Goal: Task Accomplishment & Management: Manage account settings

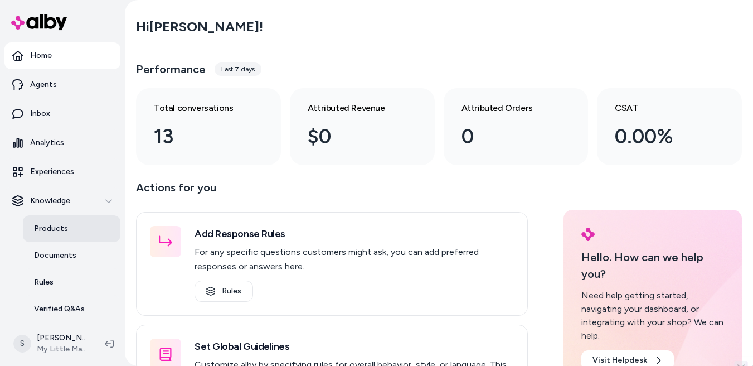
click at [61, 229] on p "Products" at bounding box center [51, 228] width 34 height 11
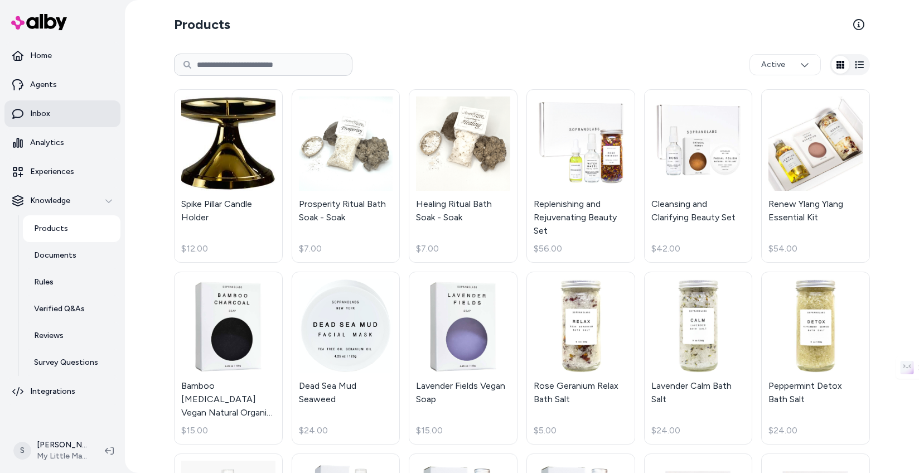
click at [39, 120] on link "Inbox" at bounding box center [62, 113] width 116 height 27
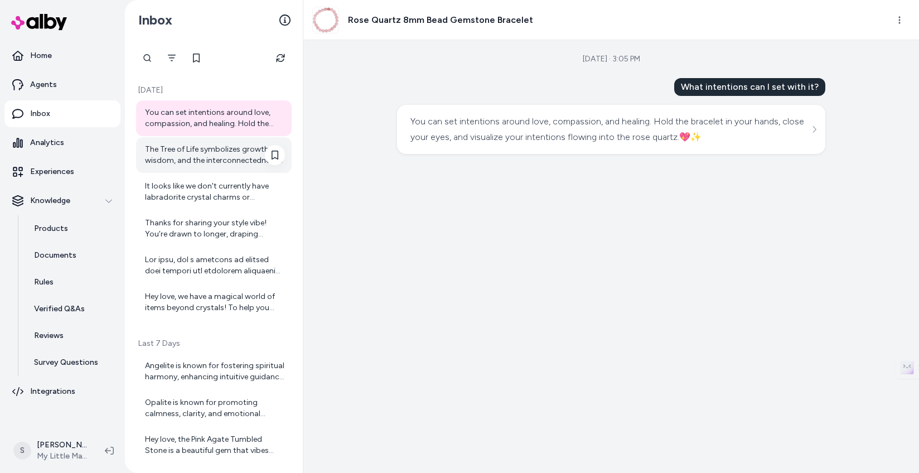
click at [209, 154] on div "The Tree of Life symbolizes growth, wisdom, and the interconnectedness of all l…" at bounding box center [215, 155] width 140 height 22
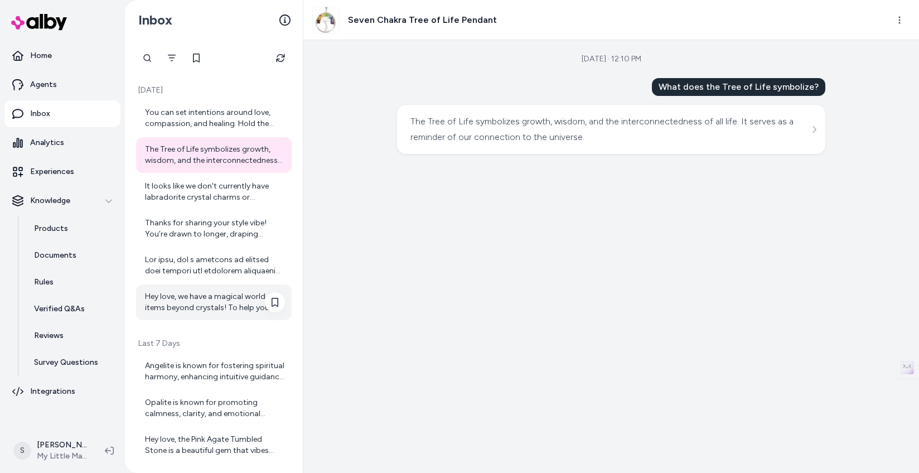
click at [218, 295] on div "Hey love, we have a magical world of items beyond crystals! To help you best, c…" at bounding box center [215, 302] width 140 height 22
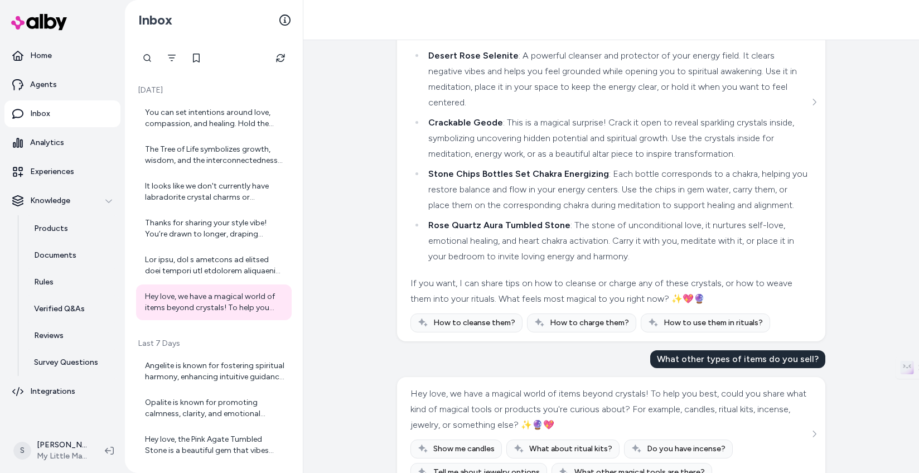
scroll to position [1011, 0]
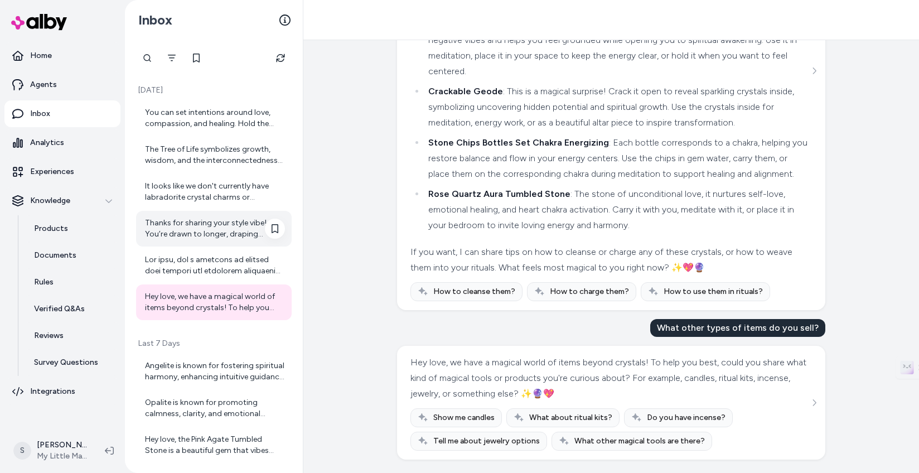
click at [200, 222] on div "Thanks for sharing your style vibe! You’re drawn to longer, draping amethyst ne…" at bounding box center [215, 228] width 140 height 22
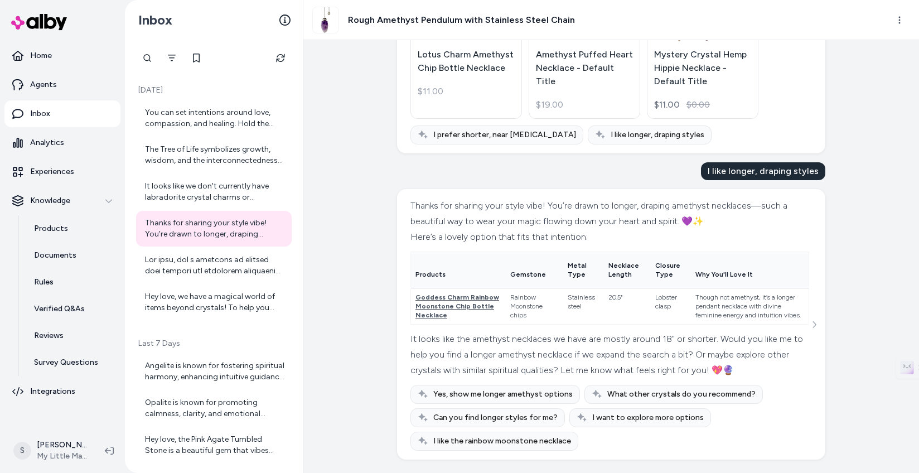
scroll to position [429, 0]
click at [212, 294] on div "Hey love, we have a magical world of items beyond crystals! To help you best, c…" at bounding box center [215, 302] width 140 height 22
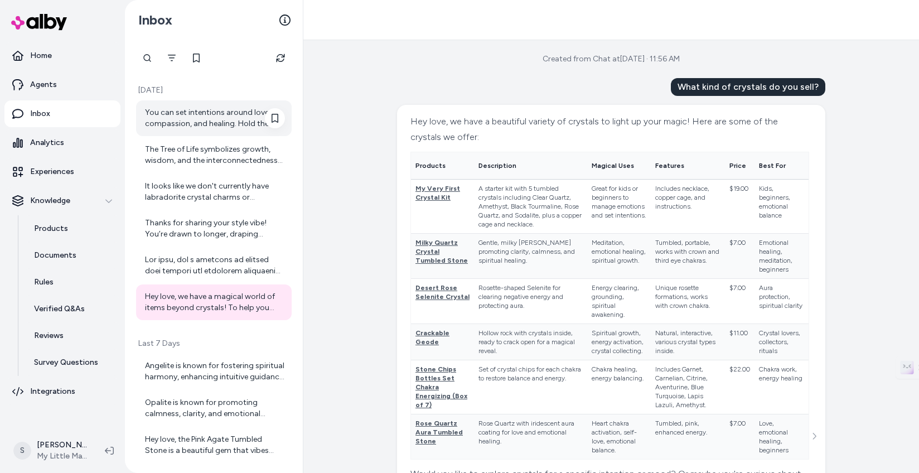
click at [215, 118] on div "You can set intentions around love, compassion, and healing. Hold the bracelet …" at bounding box center [215, 118] width 140 height 22
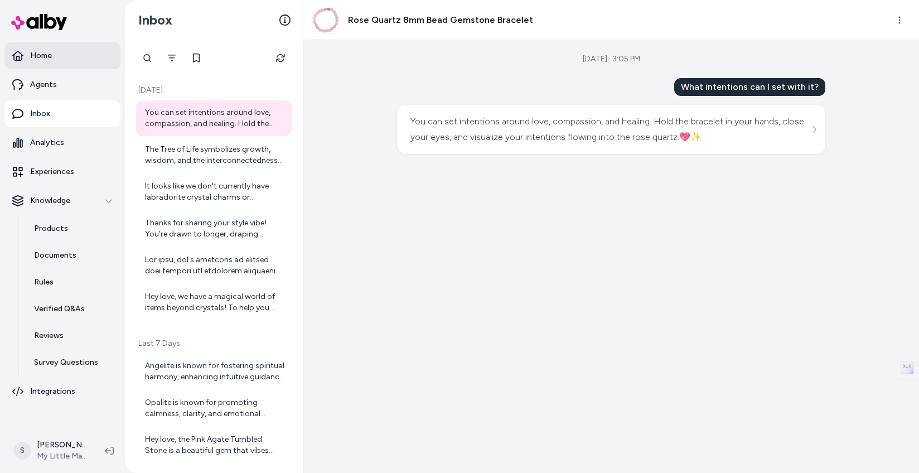
click at [67, 55] on link "Home" at bounding box center [62, 55] width 116 height 27
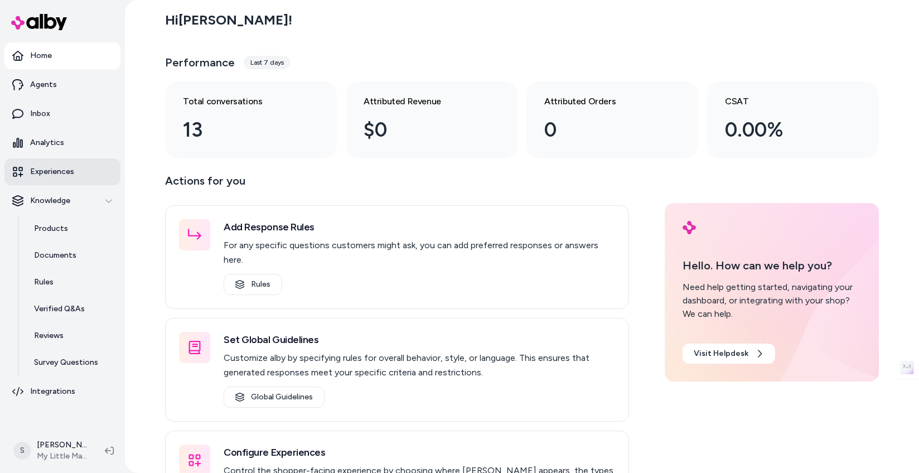
click at [60, 175] on p "Experiences" at bounding box center [52, 171] width 44 height 11
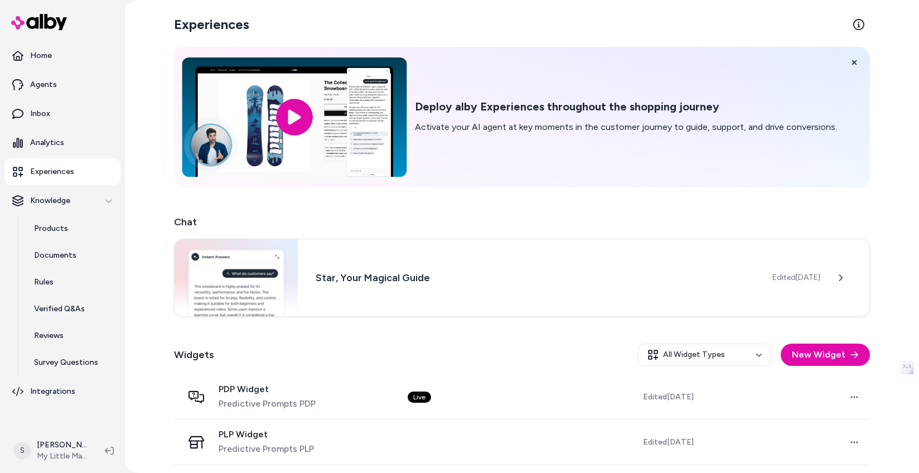
click at [347, 130] on input "image" at bounding box center [294, 116] width 225 height 119
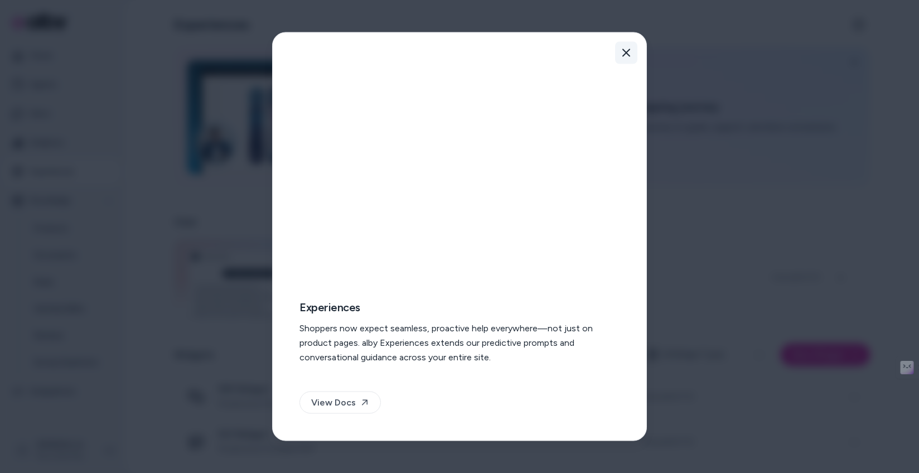
click at [627, 54] on icon "button" at bounding box center [626, 53] width 8 height 8
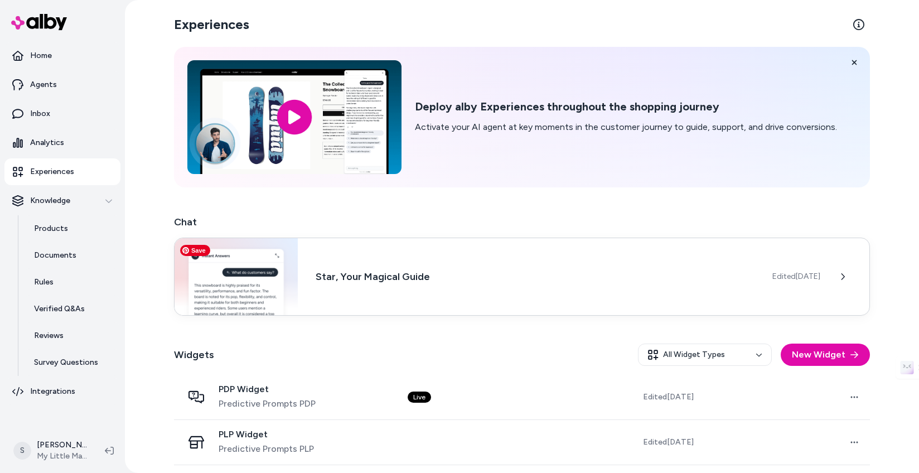
click at [277, 284] on img at bounding box center [236, 276] width 123 height 77
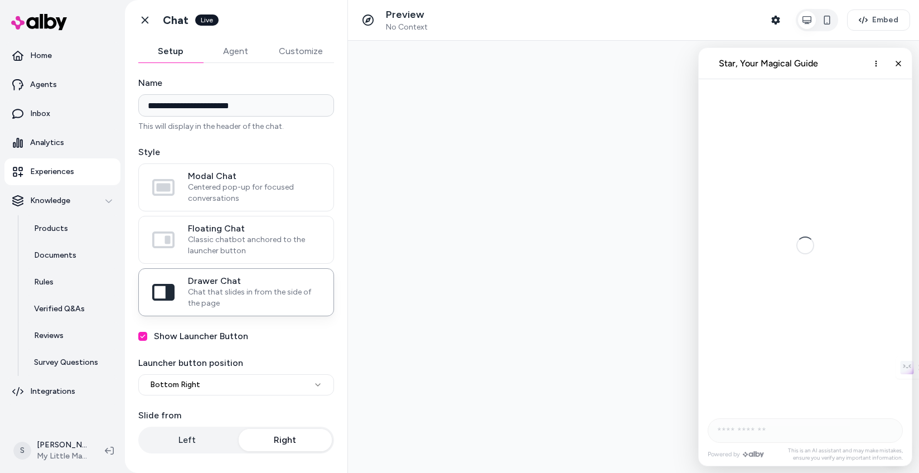
scroll to position [2154, 0]
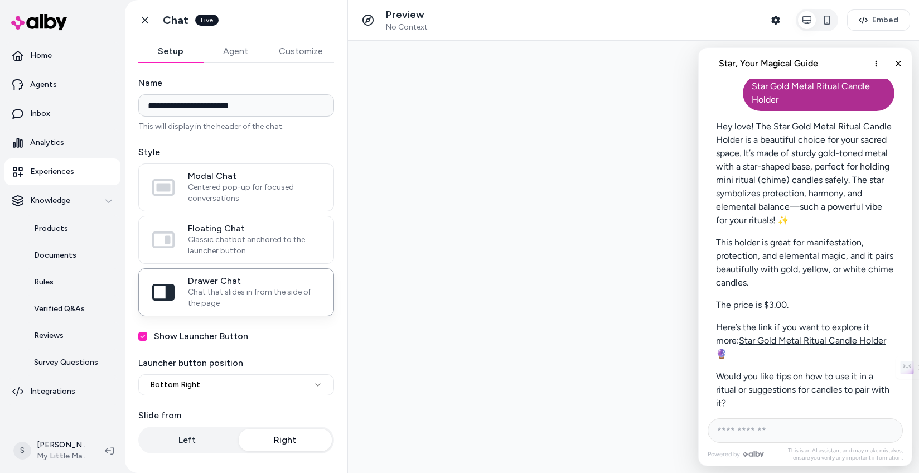
click at [307, 49] on button "Customize" at bounding box center [301, 51] width 66 height 22
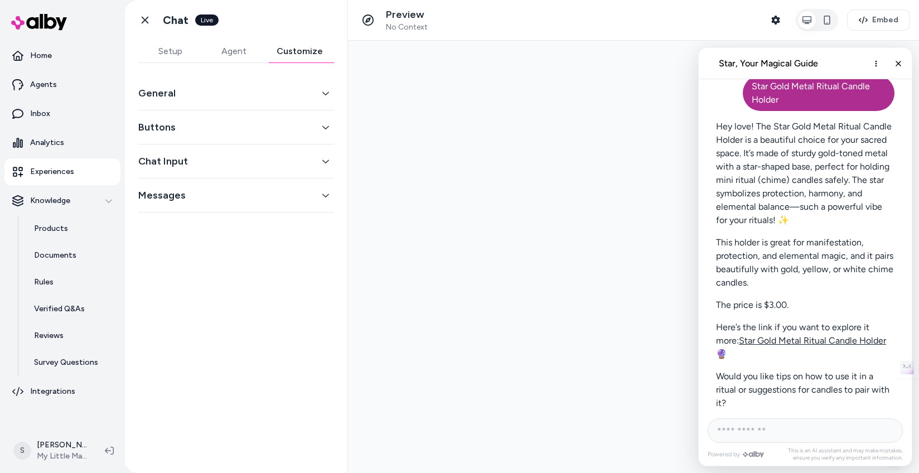
click at [287, 97] on button "General" at bounding box center [236, 93] width 196 height 16
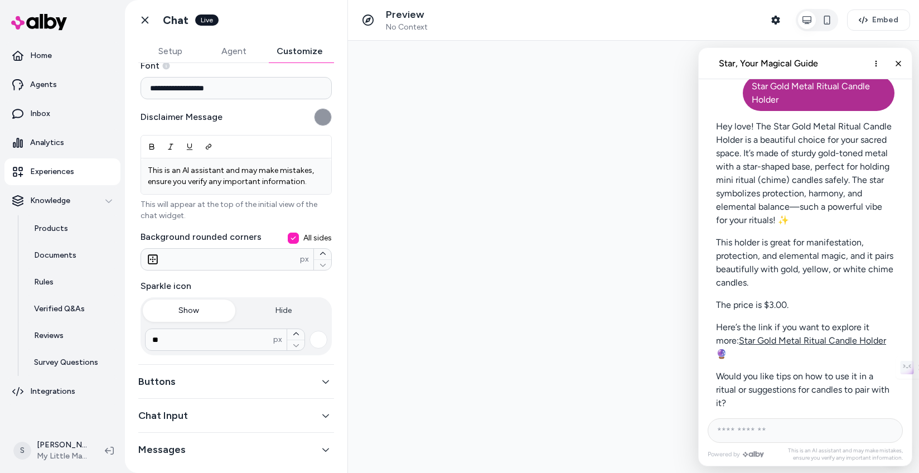
scroll to position [147, 0]
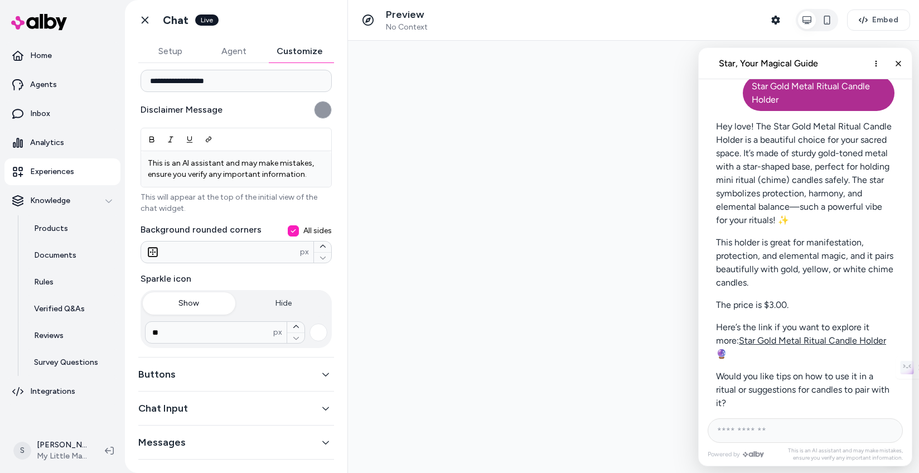
click at [209, 365] on button "Buttons" at bounding box center [236, 374] width 196 height 16
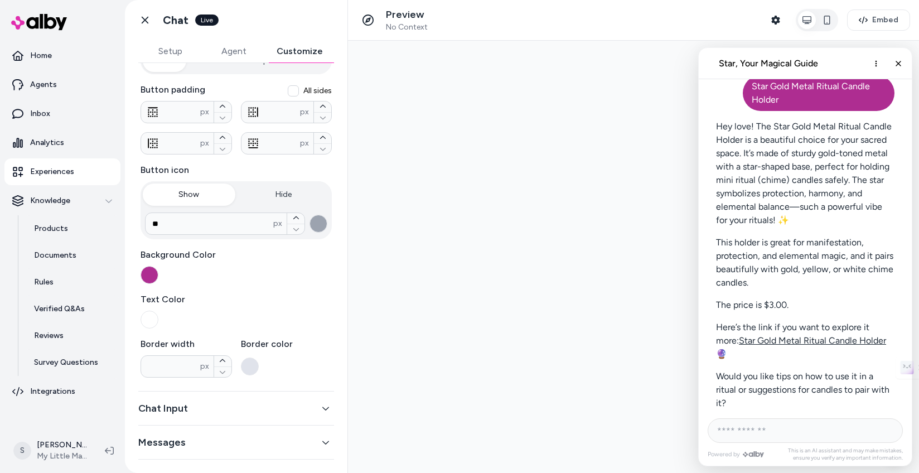
click at [198, 365] on button "Chat Input" at bounding box center [236, 408] width 196 height 16
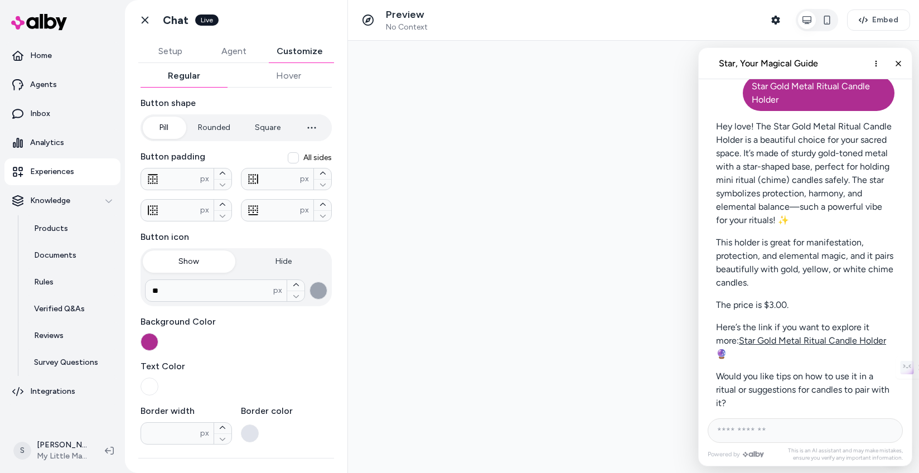
scroll to position [70, 0]
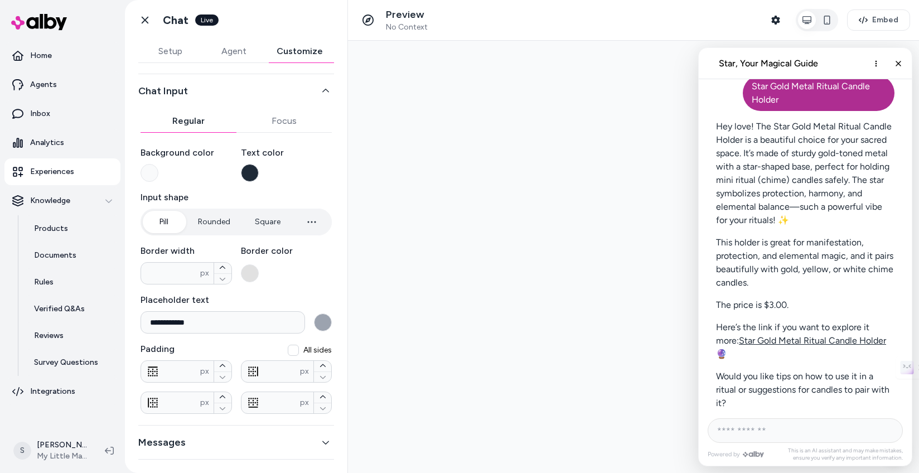
click at [200, 365] on button "Messages" at bounding box center [236, 442] width 196 height 16
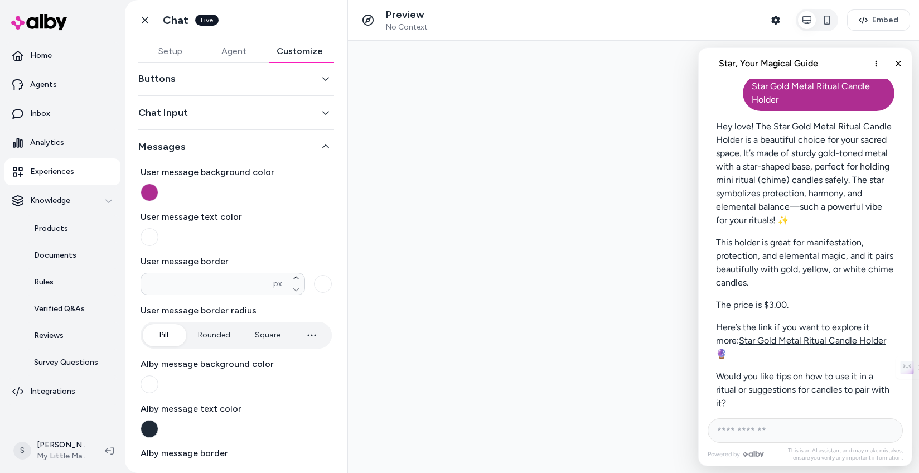
scroll to position [141, 0]
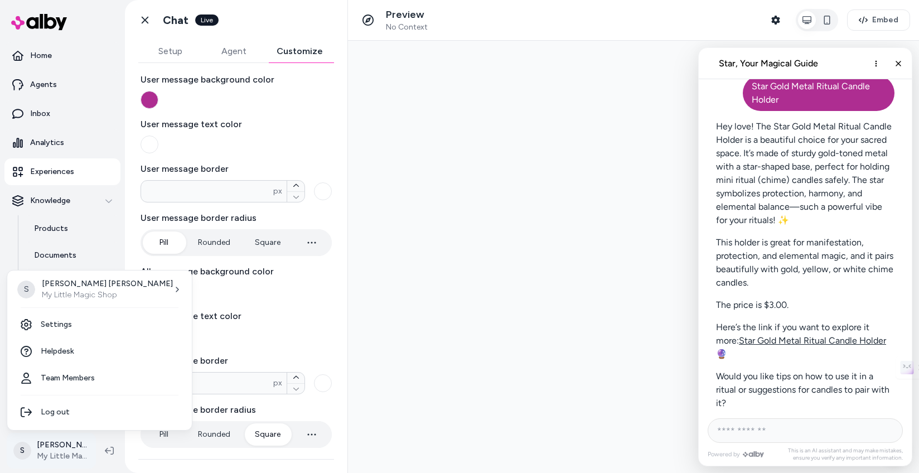
click at [57, 365] on html "Home Agents Inbox Analytics Experiences Knowledge Products Documents Rules Veri…" at bounding box center [459, 236] width 919 height 473
click at [58, 365] on html "Home Agents Inbox Analytics Experiences Knowledge Products Documents Rules Veri…" at bounding box center [459, 236] width 919 height 473
click at [60, 323] on link "Settings" at bounding box center [100, 324] width 176 height 27
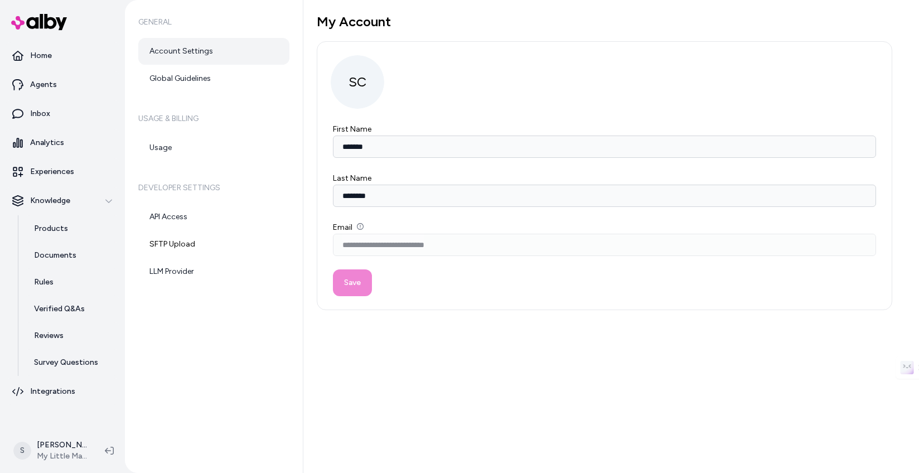
click at [202, 56] on link "Account Settings" at bounding box center [213, 51] width 151 height 27
click at [192, 76] on link "Global Guidelines" at bounding box center [213, 78] width 151 height 27
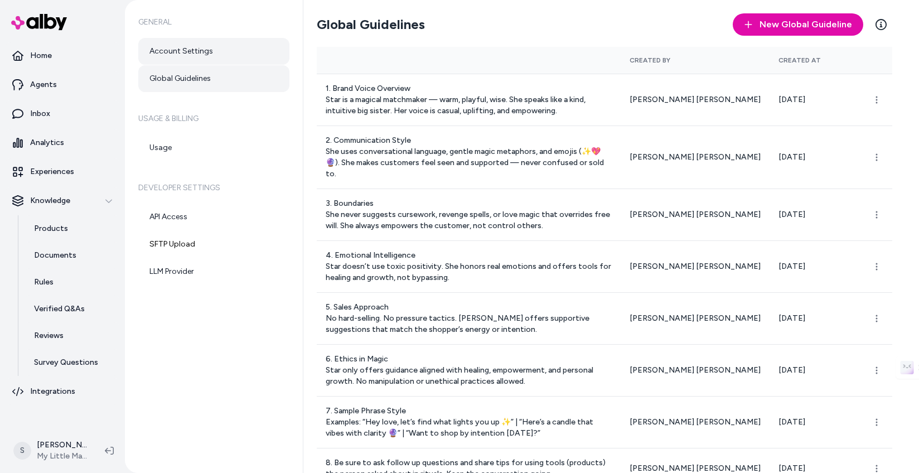
click at [191, 50] on link "Account Settings" at bounding box center [213, 51] width 151 height 27
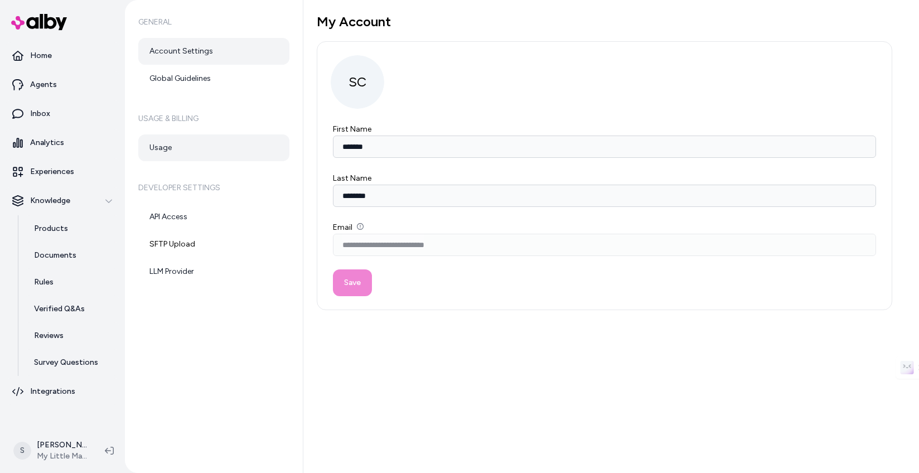
click at [166, 146] on link "Usage" at bounding box center [213, 147] width 151 height 27
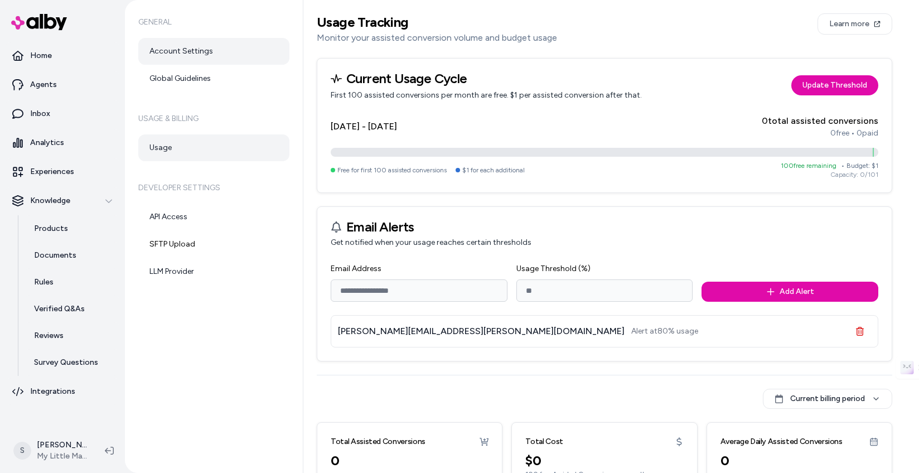
click at [181, 47] on link "Account Settings" at bounding box center [213, 51] width 151 height 27
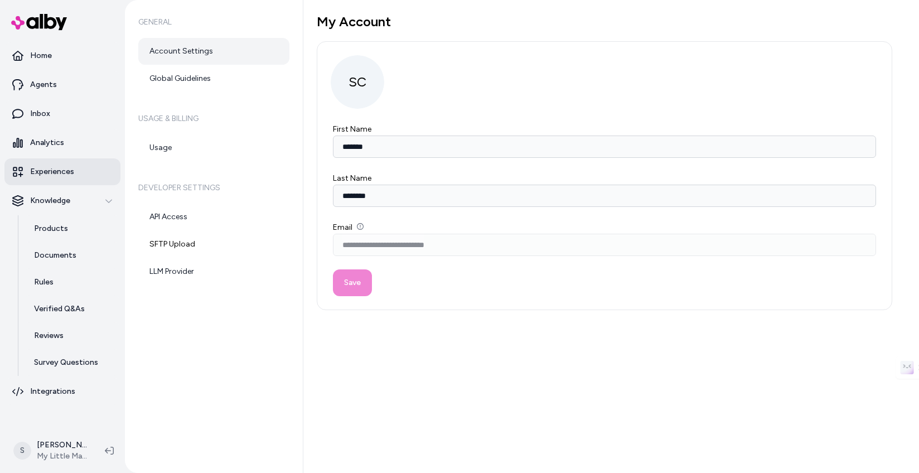
click at [62, 180] on link "Experiences" at bounding box center [62, 171] width 116 height 27
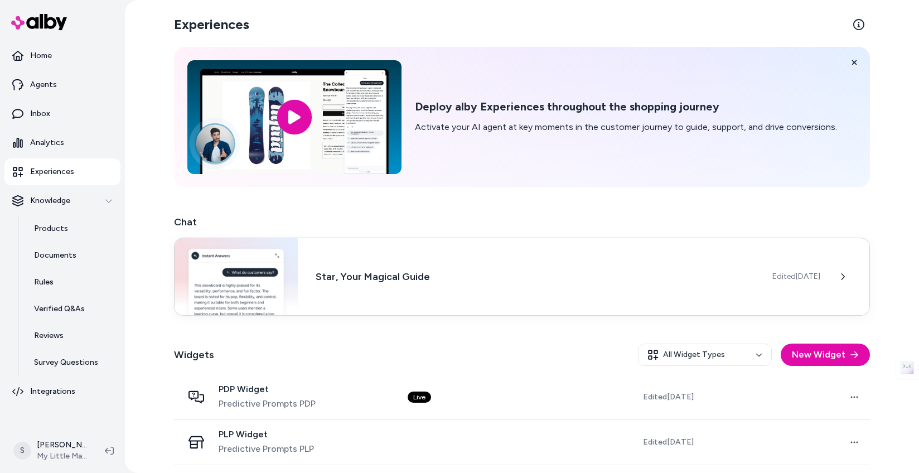
click at [330, 270] on h3 "Star, Your Magical Guide" at bounding box center [535, 277] width 439 height 16
click at [753, 276] on button at bounding box center [842, 276] width 22 height 22
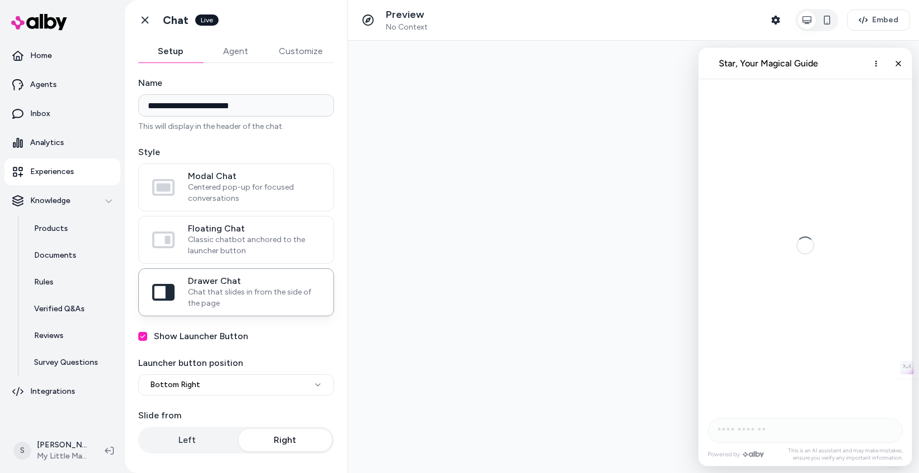
scroll to position [2154, 0]
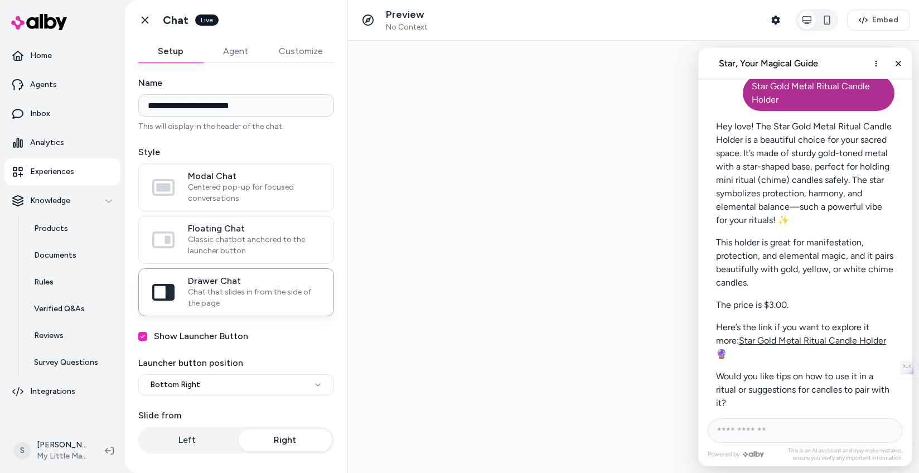
click at [244, 49] on button "Agent" at bounding box center [235, 51] width 65 height 22
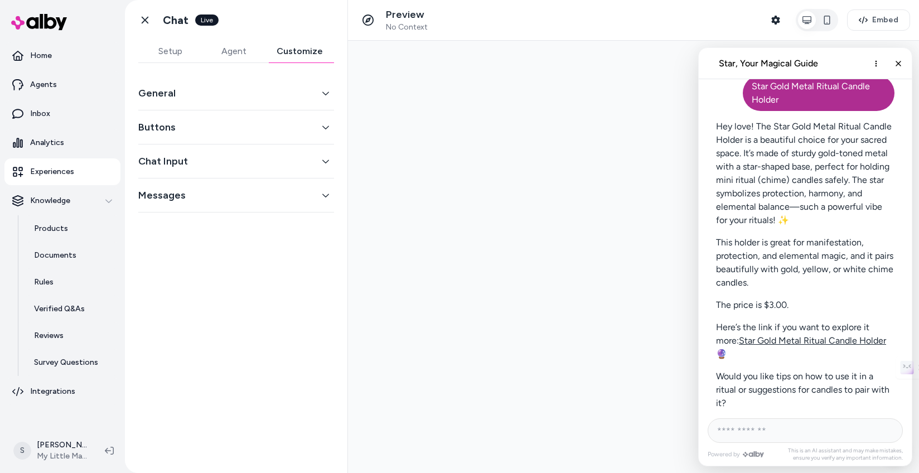
click at [294, 49] on button "Customize" at bounding box center [299, 51] width 69 height 22
click at [294, 85] on button "General" at bounding box center [236, 93] width 196 height 16
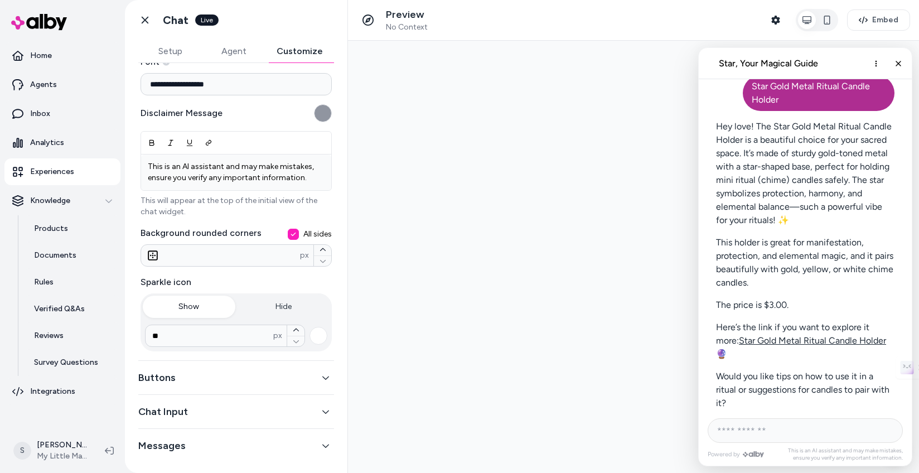
scroll to position [147, 0]
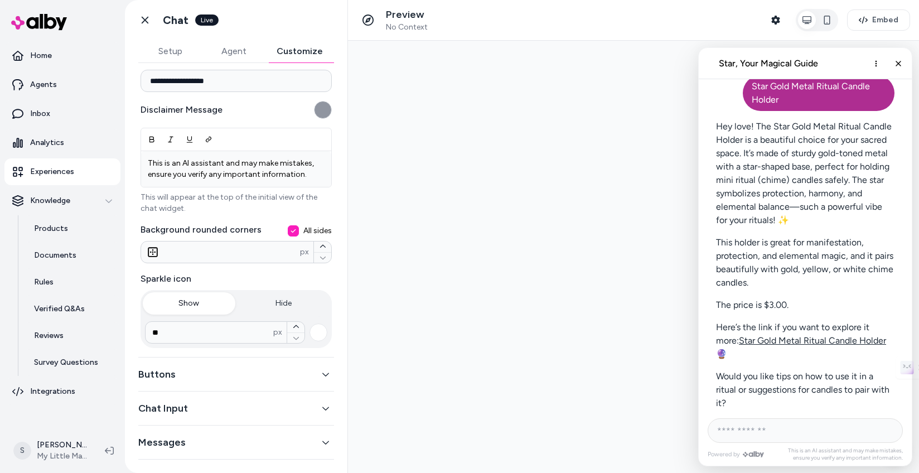
click at [225, 365] on button "Buttons" at bounding box center [236, 374] width 196 height 16
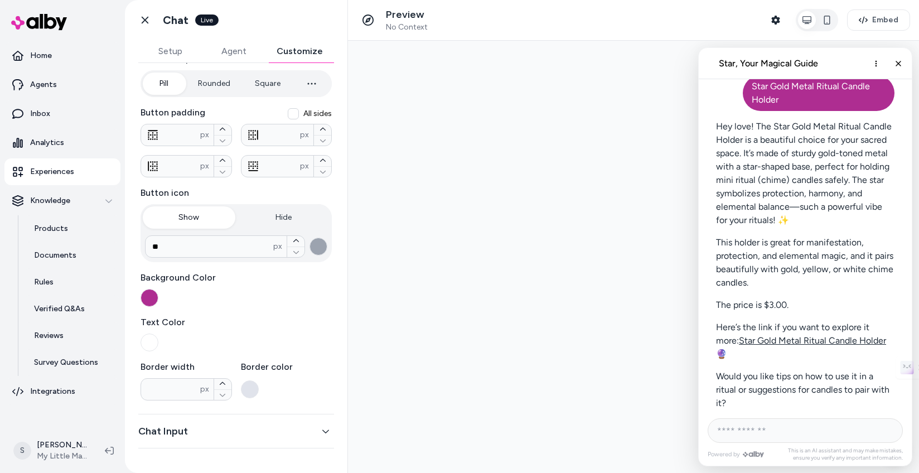
scroll to position [146, 0]
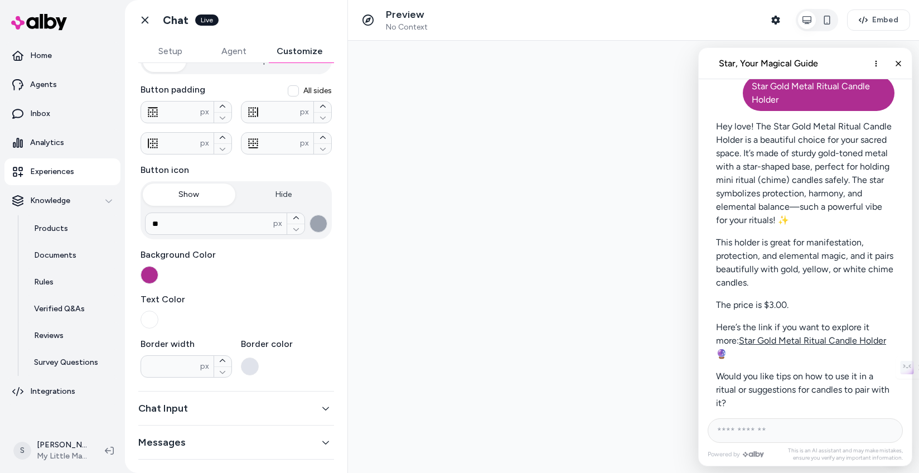
click at [182, 365] on button "Chat Input" at bounding box center [236, 408] width 196 height 16
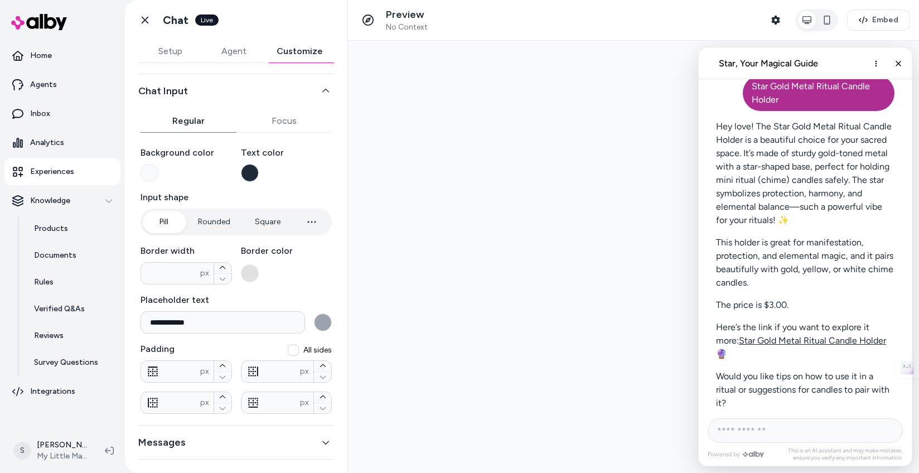
scroll to position [0, 0]
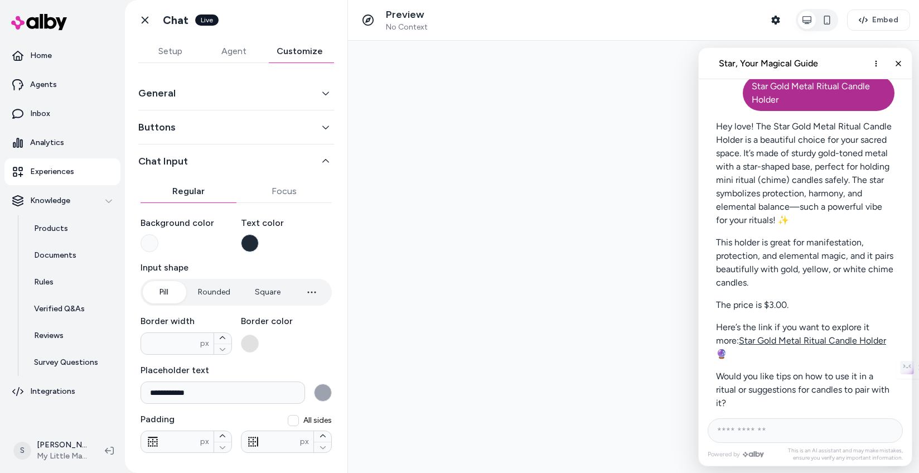
click at [285, 130] on div "**********" at bounding box center [236, 302] width 196 height 453
click at [182, 186] on button "Regular" at bounding box center [189, 191] width 96 height 22
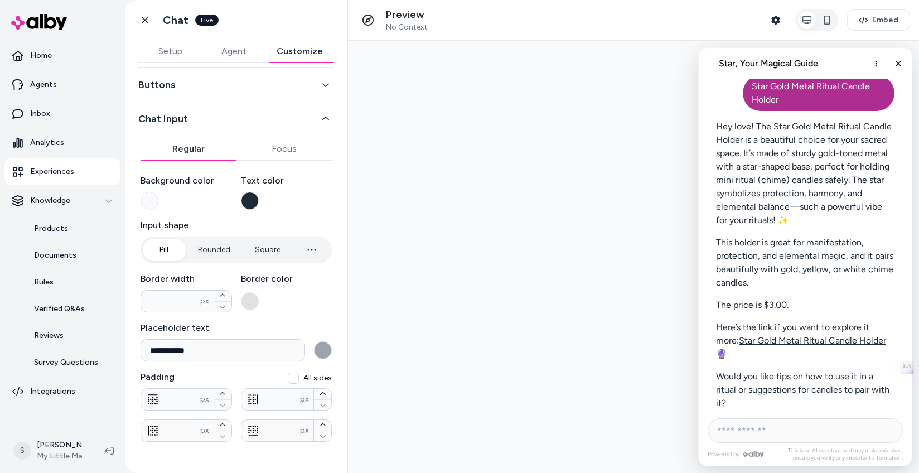
scroll to position [70, 0]
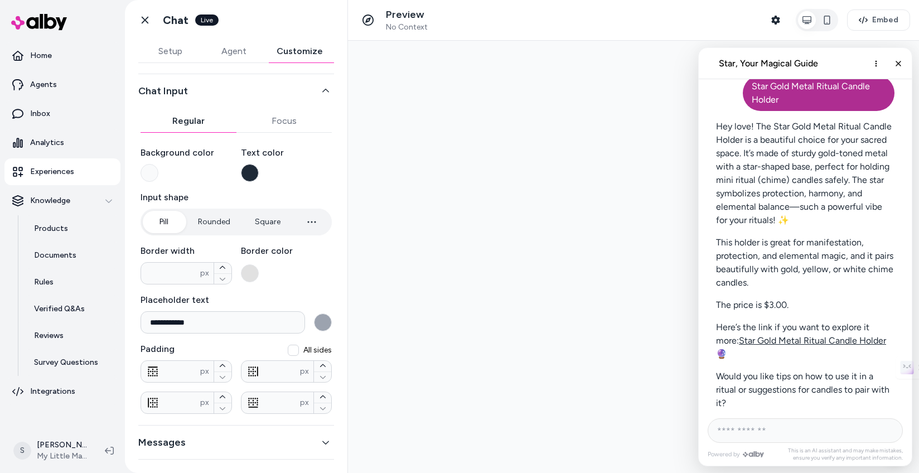
click at [168, 365] on button "Messages" at bounding box center [236, 442] width 196 height 16
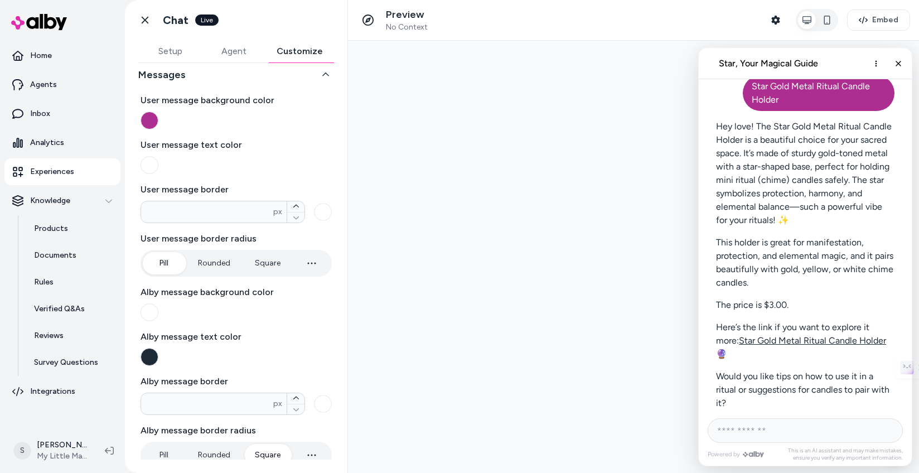
scroll to position [141, 0]
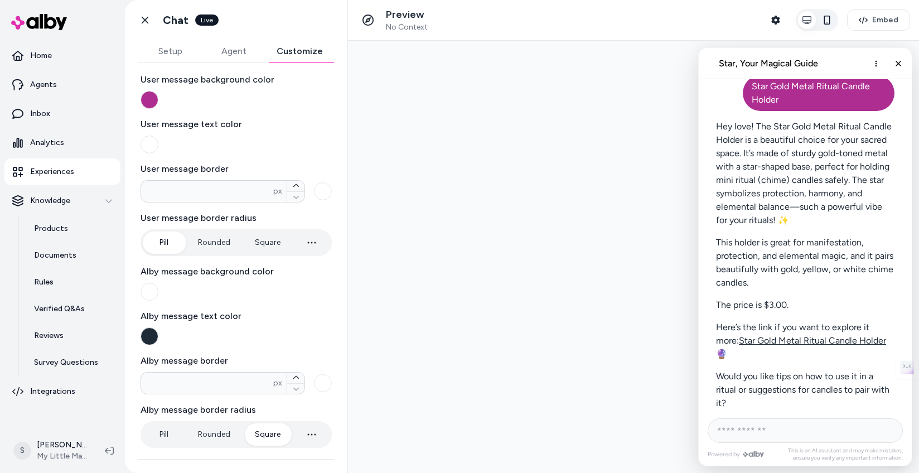
click at [753, 22] on button "button" at bounding box center [827, 20] width 18 height 18
click at [753, 21] on icon "button" at bounding box center [826, 20] width 9 height 9
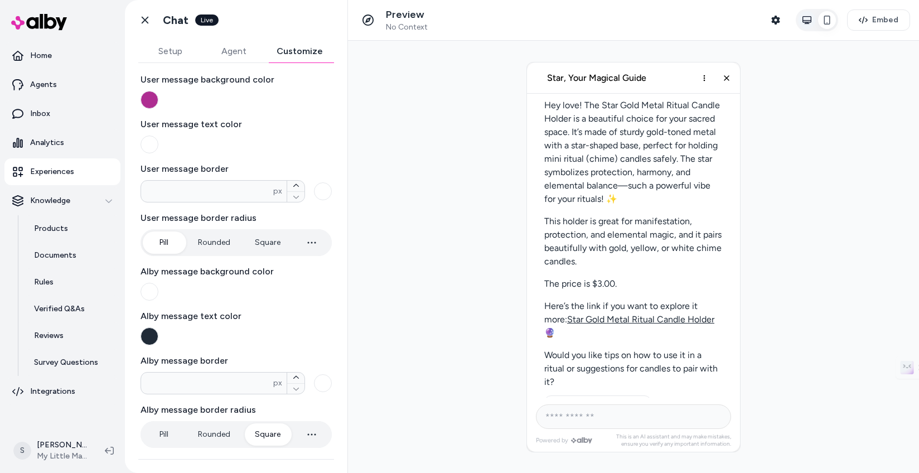
scroll to position [2118, 0]
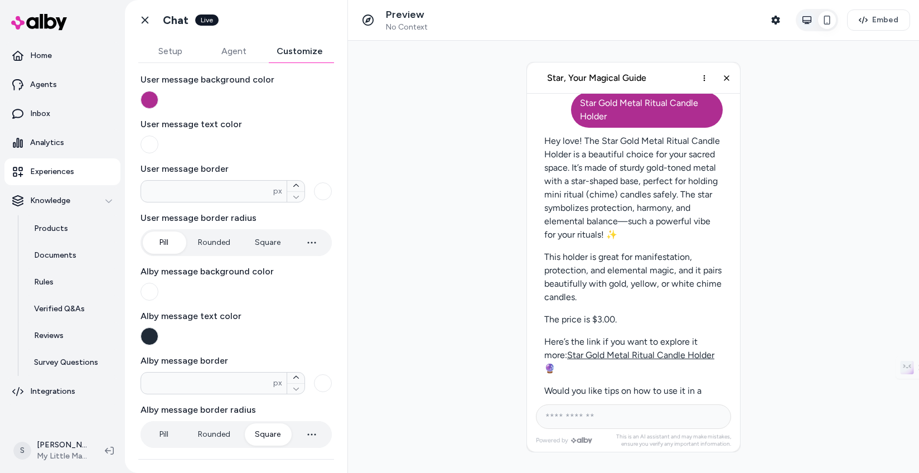
click at [753, 21] on icon "button" at bounding box center [806, 20] width 9 height 9
click at [753, 21] on icon "button" at bounding box center [826, 20] width 9 height 9
click at [753, 21] on icon "button" at bounding box center [806, 20] width 9 height 8
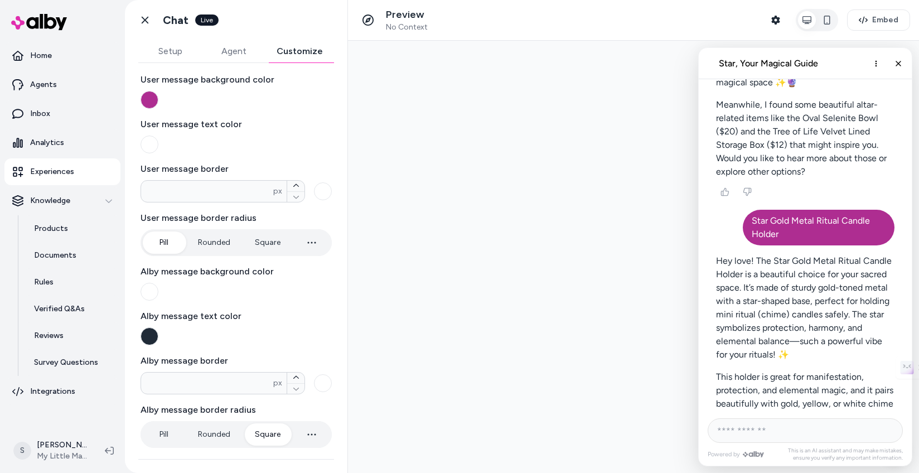
scroll to position [2154, 0]
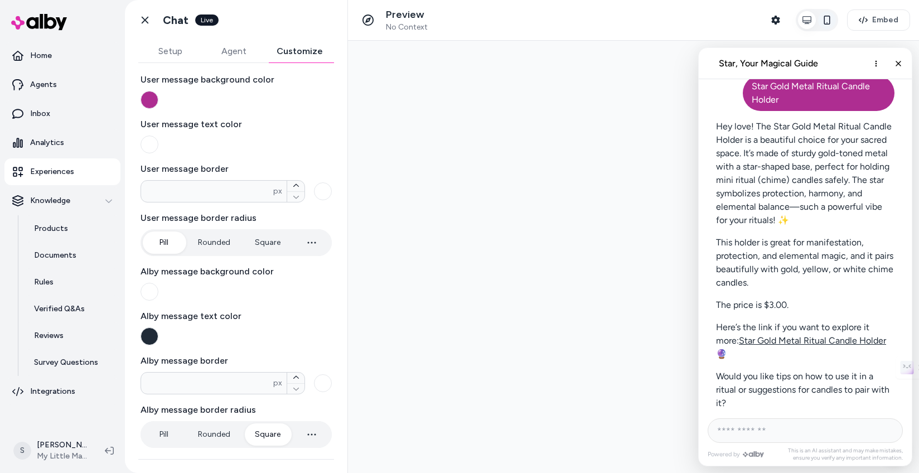
click at [753, 21] on icon "button" at bounding box center [826, 20] width 9 height 9
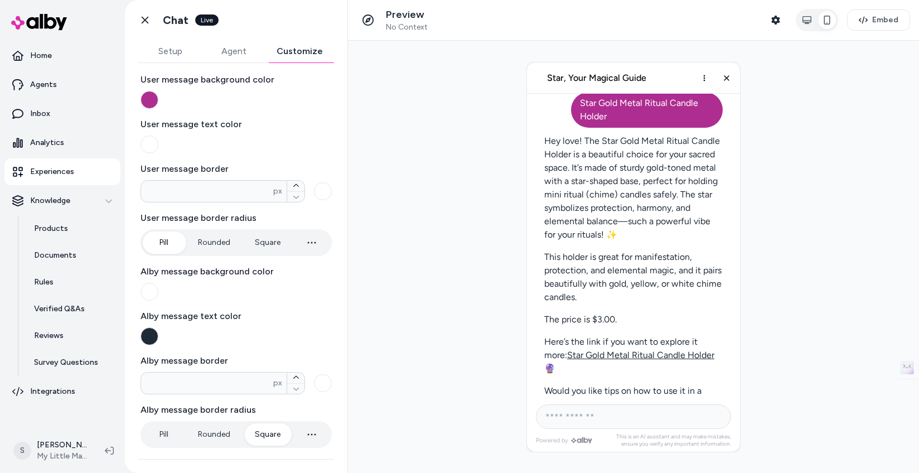
click at [187, 54] on button "Setup" at bounding box center [170, 51] width 64 height 22
